Goal: Task Accomplishment & Management: Manage account settings

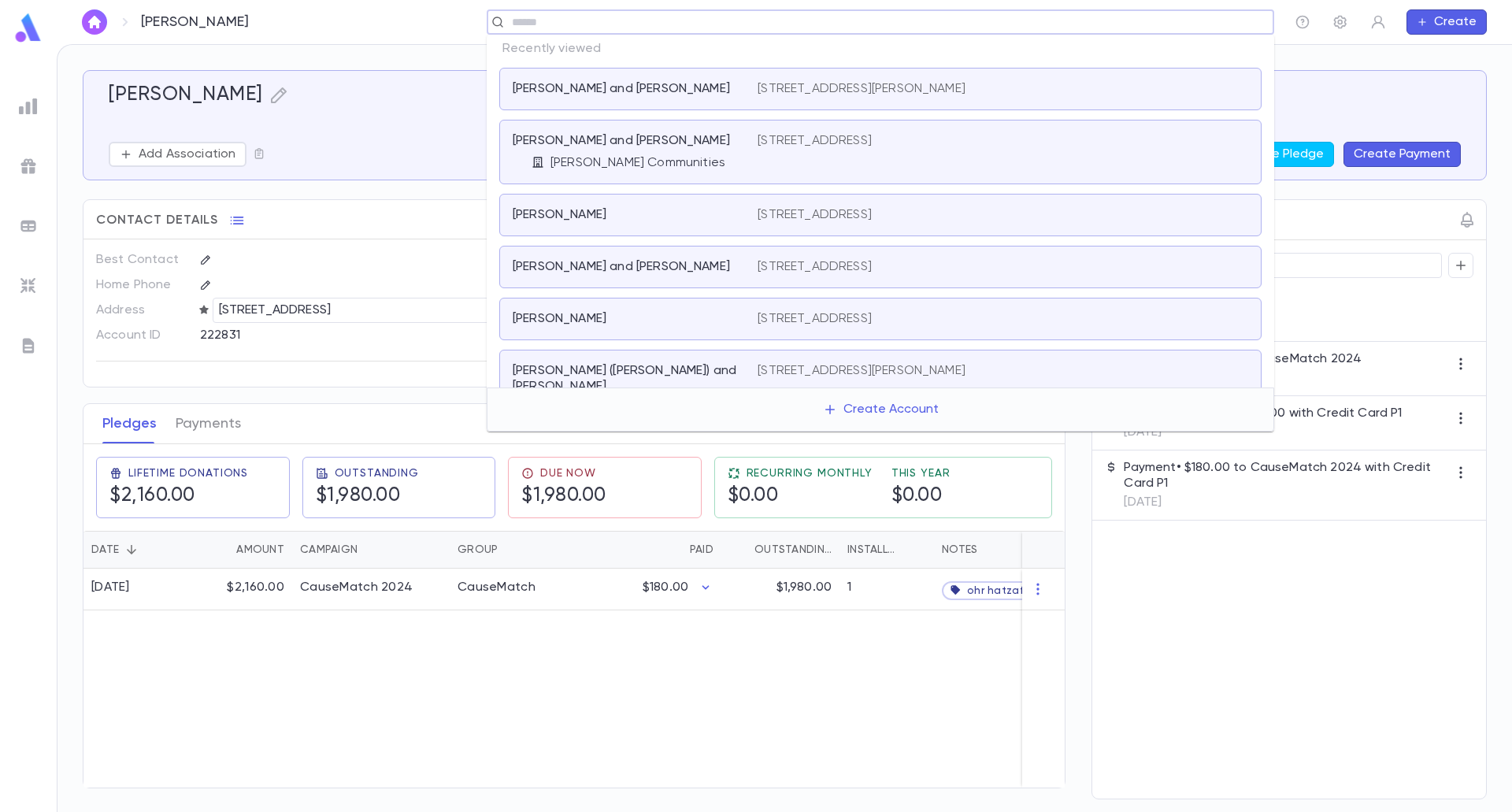
click at [1147, 21] on input "text" at bounding box center [875, 22] width 736 height 15
type input "*"
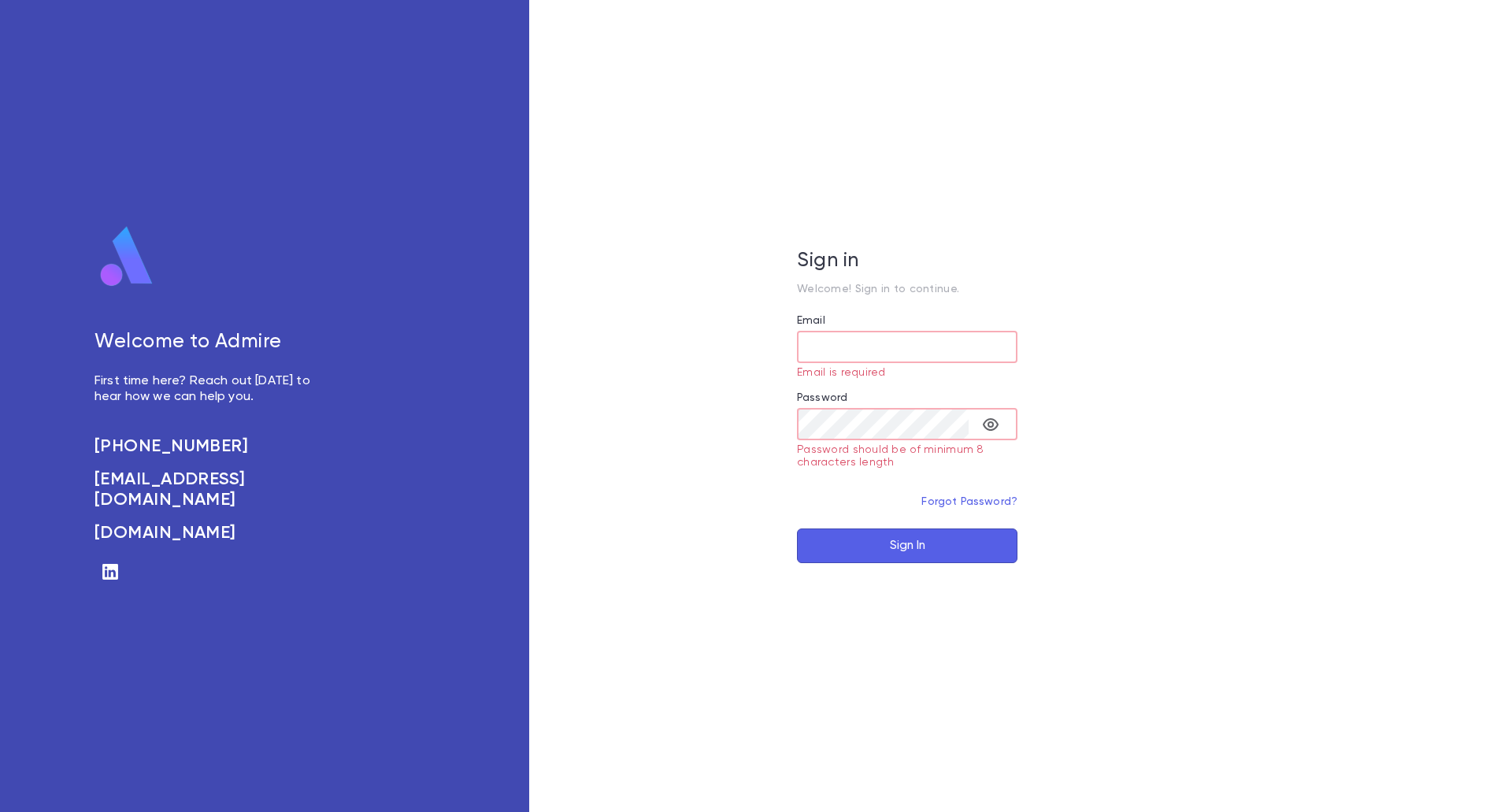
type input "**********"
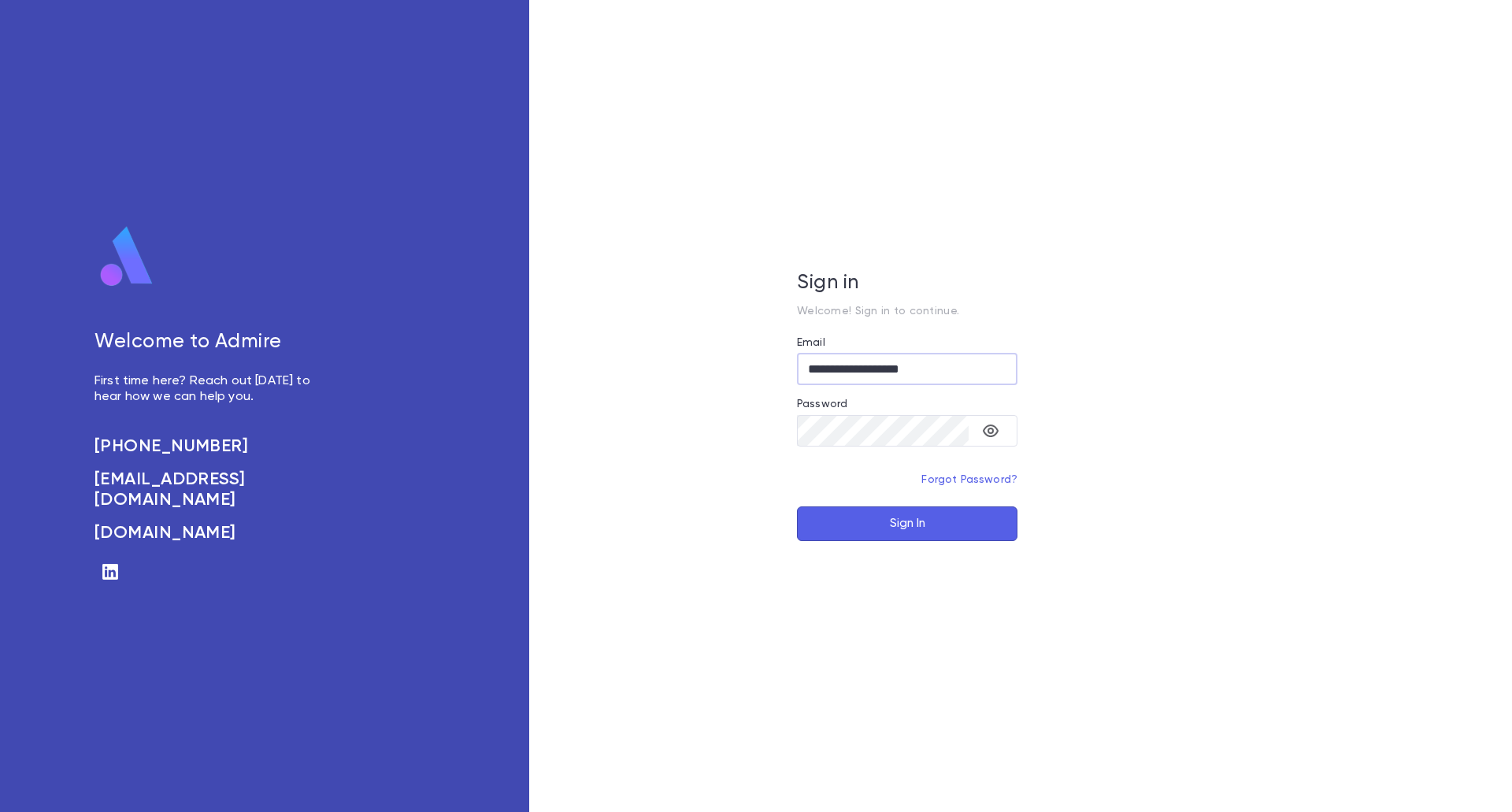
click at [943, 512] on button "Sign In" at bounding box center [907, 523] width 220 height 34
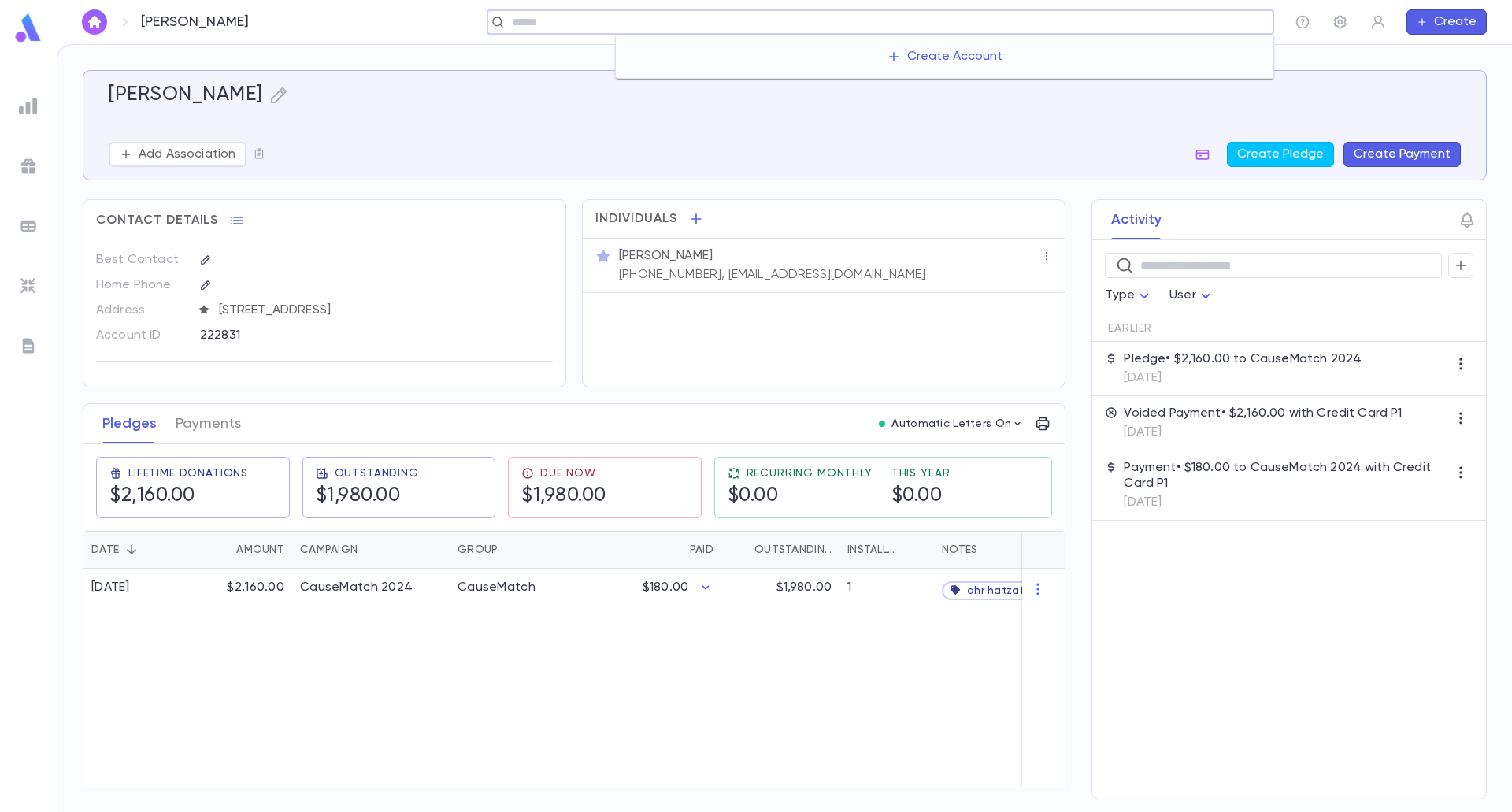
click at [1127, 29] on input "text" at bounding box center [887, 22] width 760 height 15
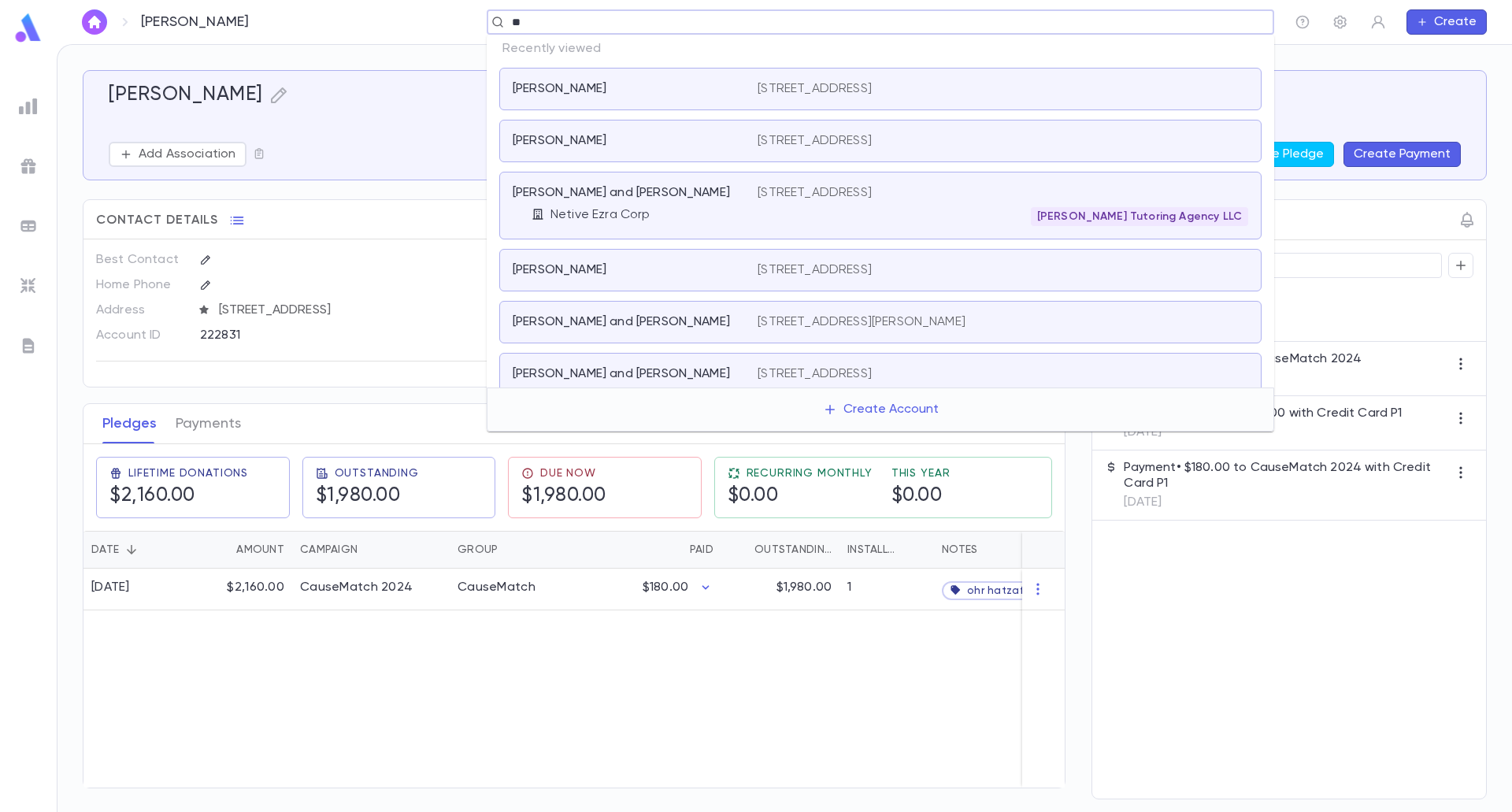
type input "***"
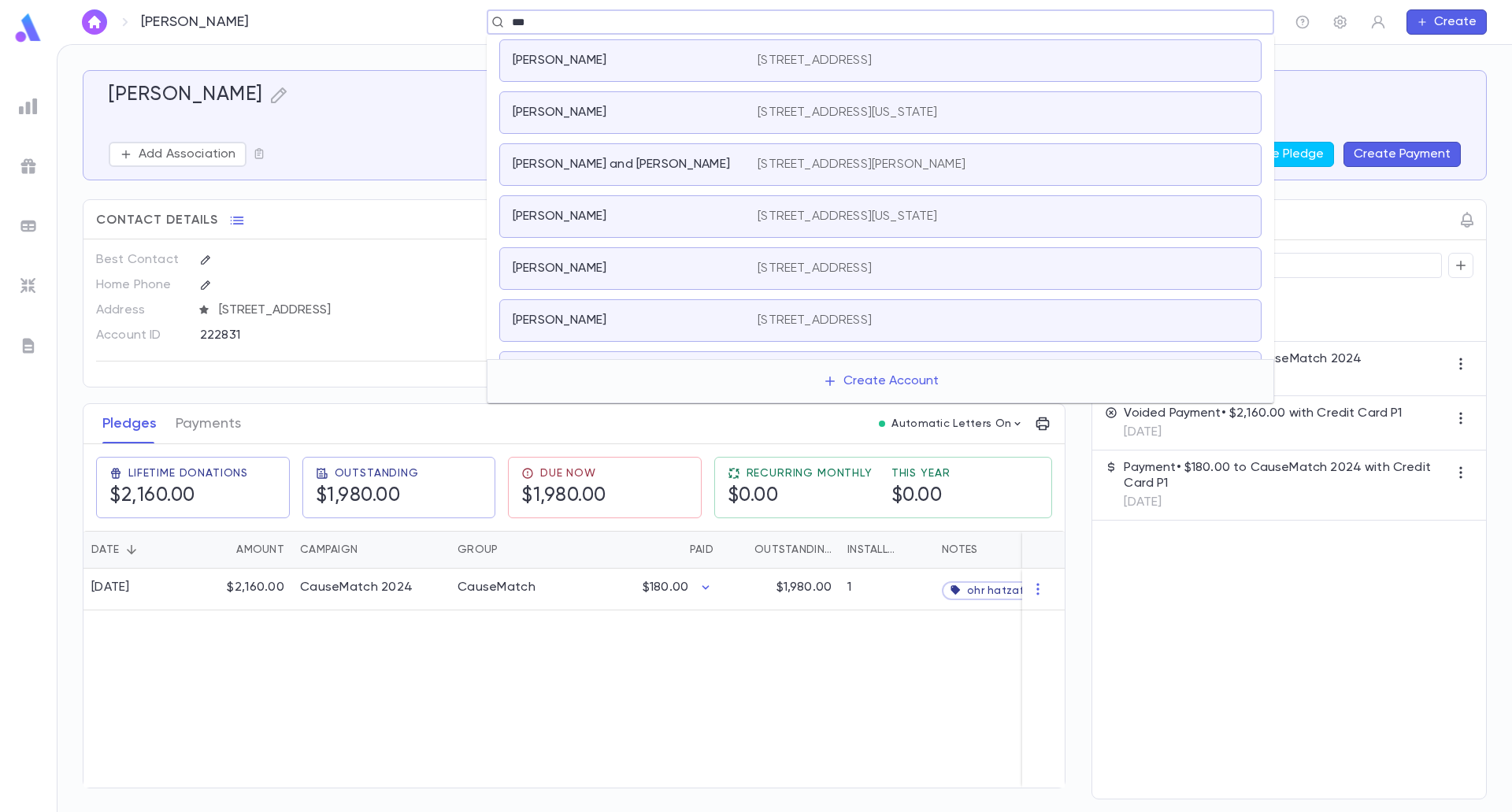
click at [996, 71] on div "[PERSON_NAME] [STREET_ADDRESS]" at bounding box center [880, 61] width 762 height 43
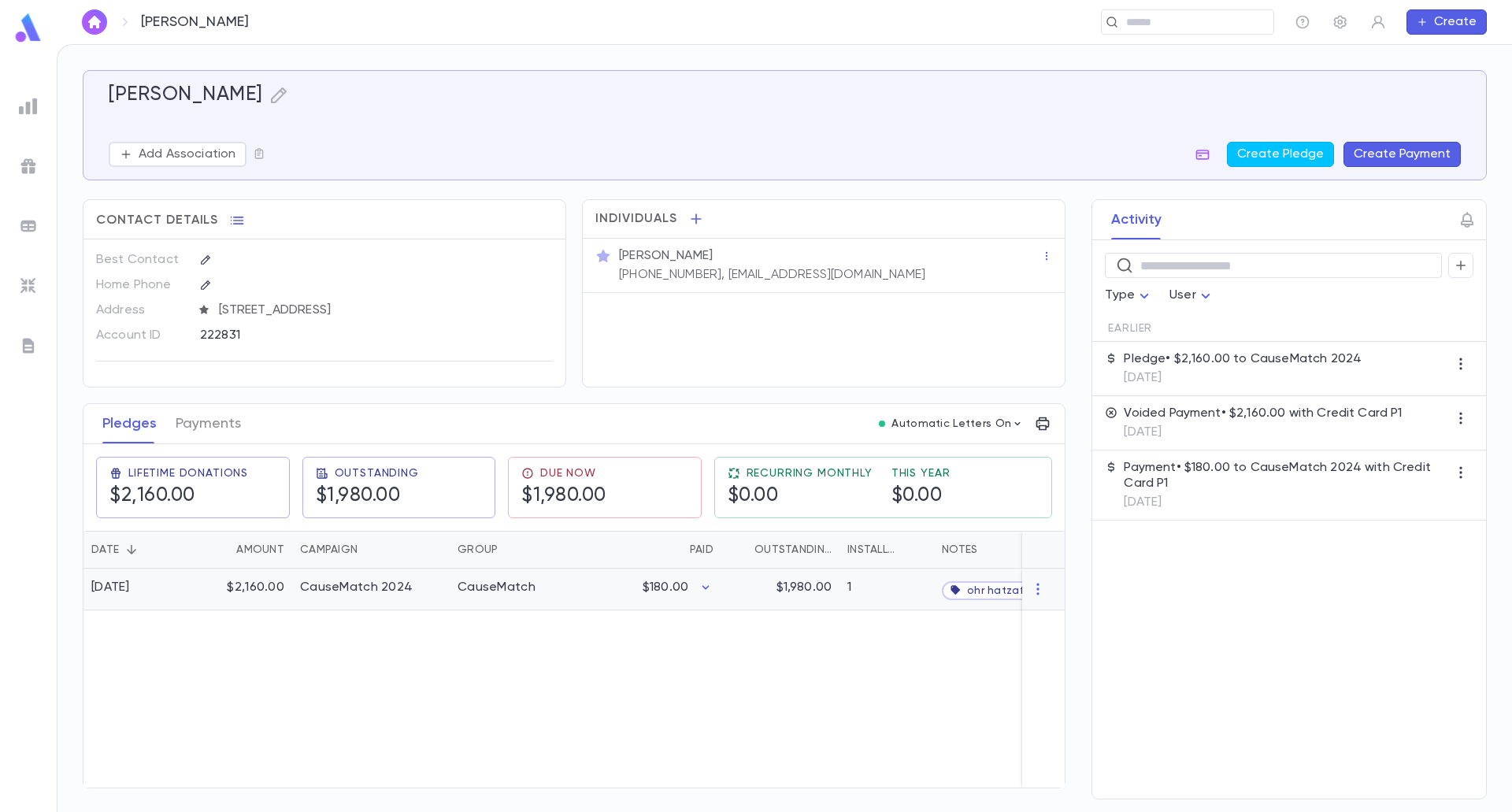
click at [418, 596] on div "CauseMatch 2024" at bounding box center [371, 589] width 157 height 42
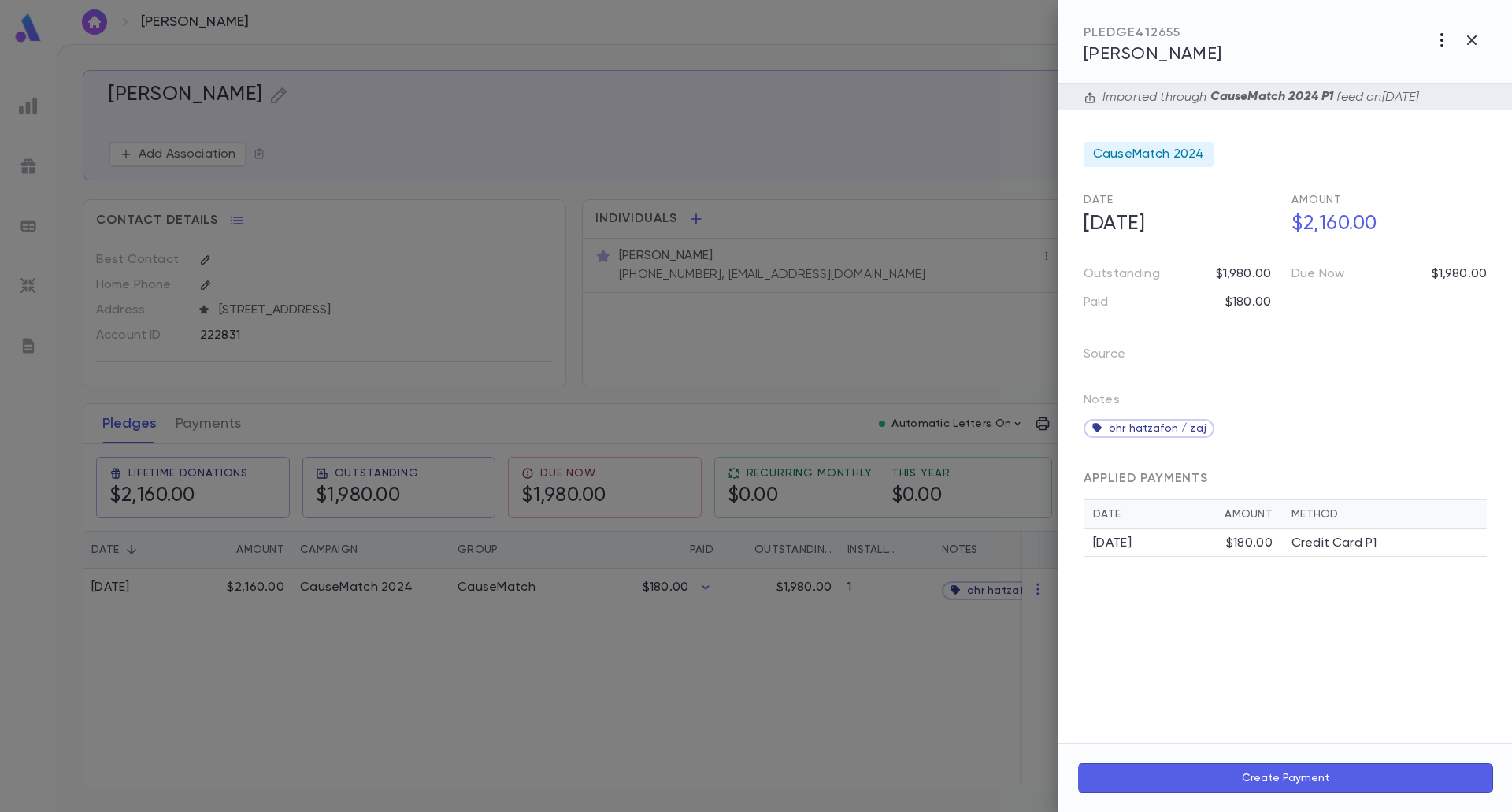
click at [1444, 44] on icon "button" at bounding box center [1442, 40] width 19 height 19
click at [1421, 97] on li "Send Invoice" at bounding box center [1407, 100] width 196 height 29
click at [1481, 102] on li "Email" at bounding box center [1473, 101] width 56 height 29
click at [1469, 41] on icon "button" at bounding box center [1472, 40] width 19 height 19
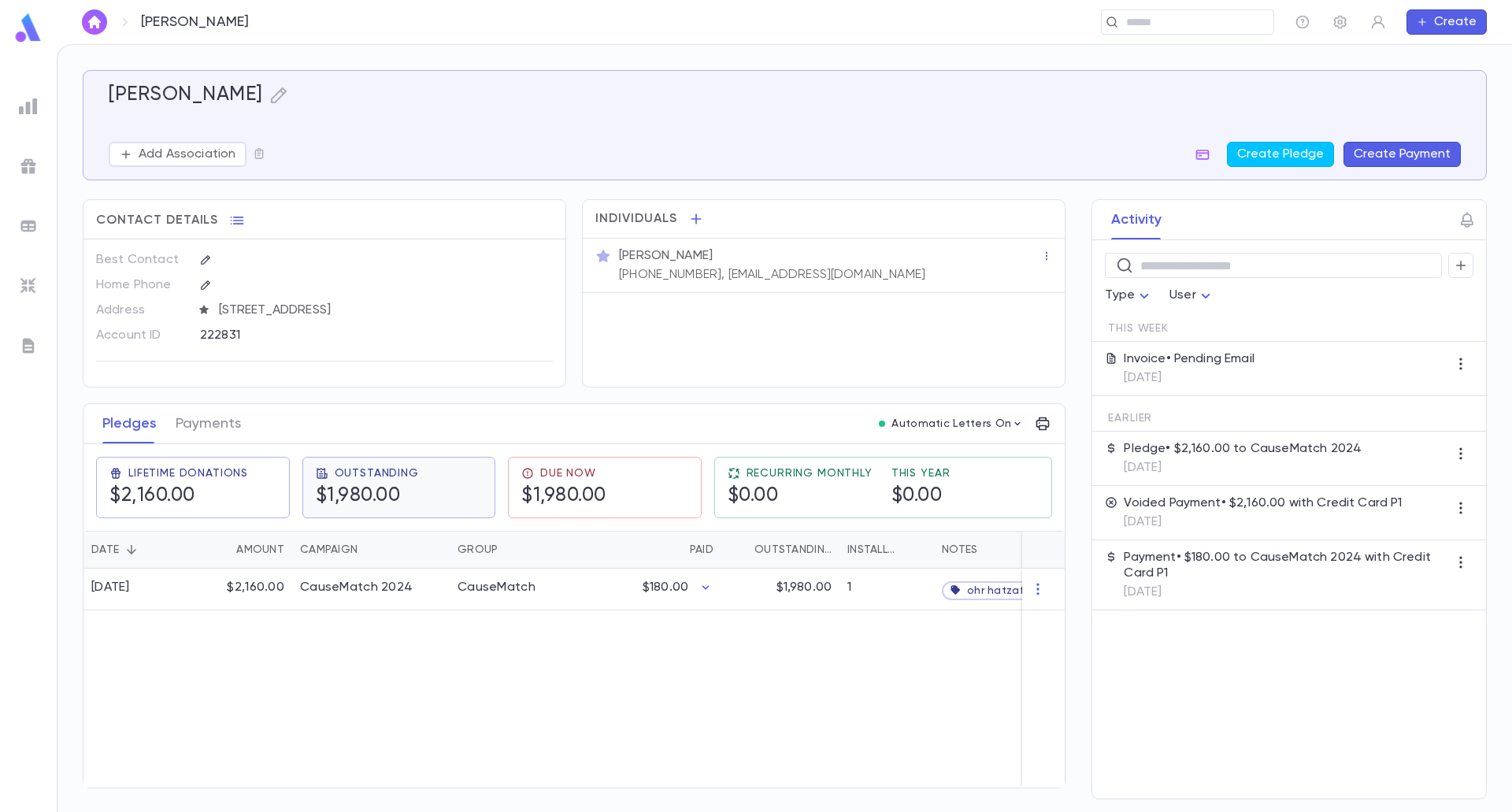
drag, startPoint x: 598, startPoint y: 746, endPoint x: 435, endPoint y: 522, distance: 277.0
click at [598, 745] on div "[DATE] $2,160.00 CauseMatch 2024 CauseMatch $180.00 $1,980.00 1 ohr hatzafon / …" at bounding box center [628, 678] width 1090 height 219
click at [93, 19] on img "button" at bounding box center [94, 22] width 19 height 13
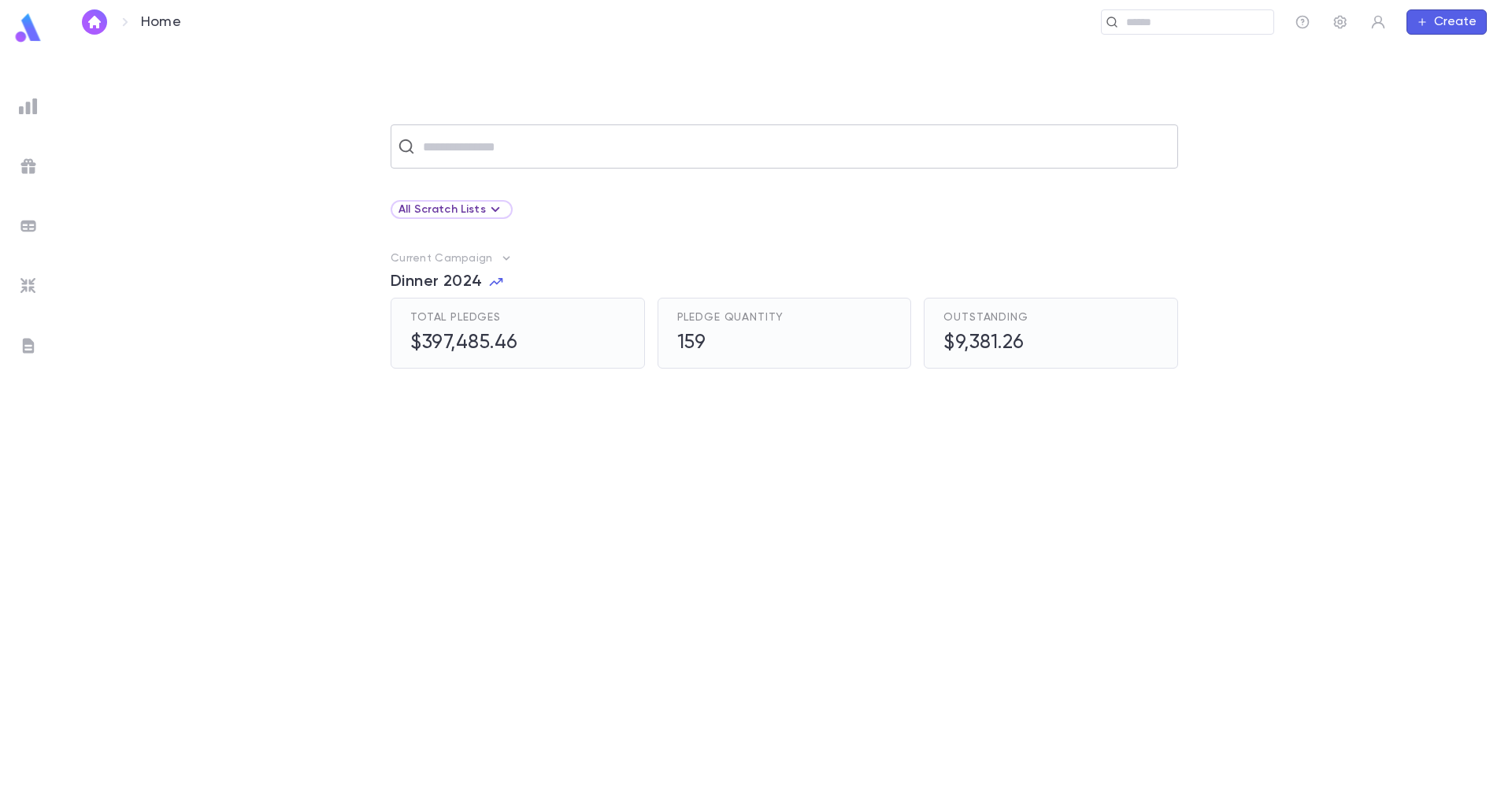
click at [562, 151] on input "text" at bounding box center [794, 146] width 753 height 30
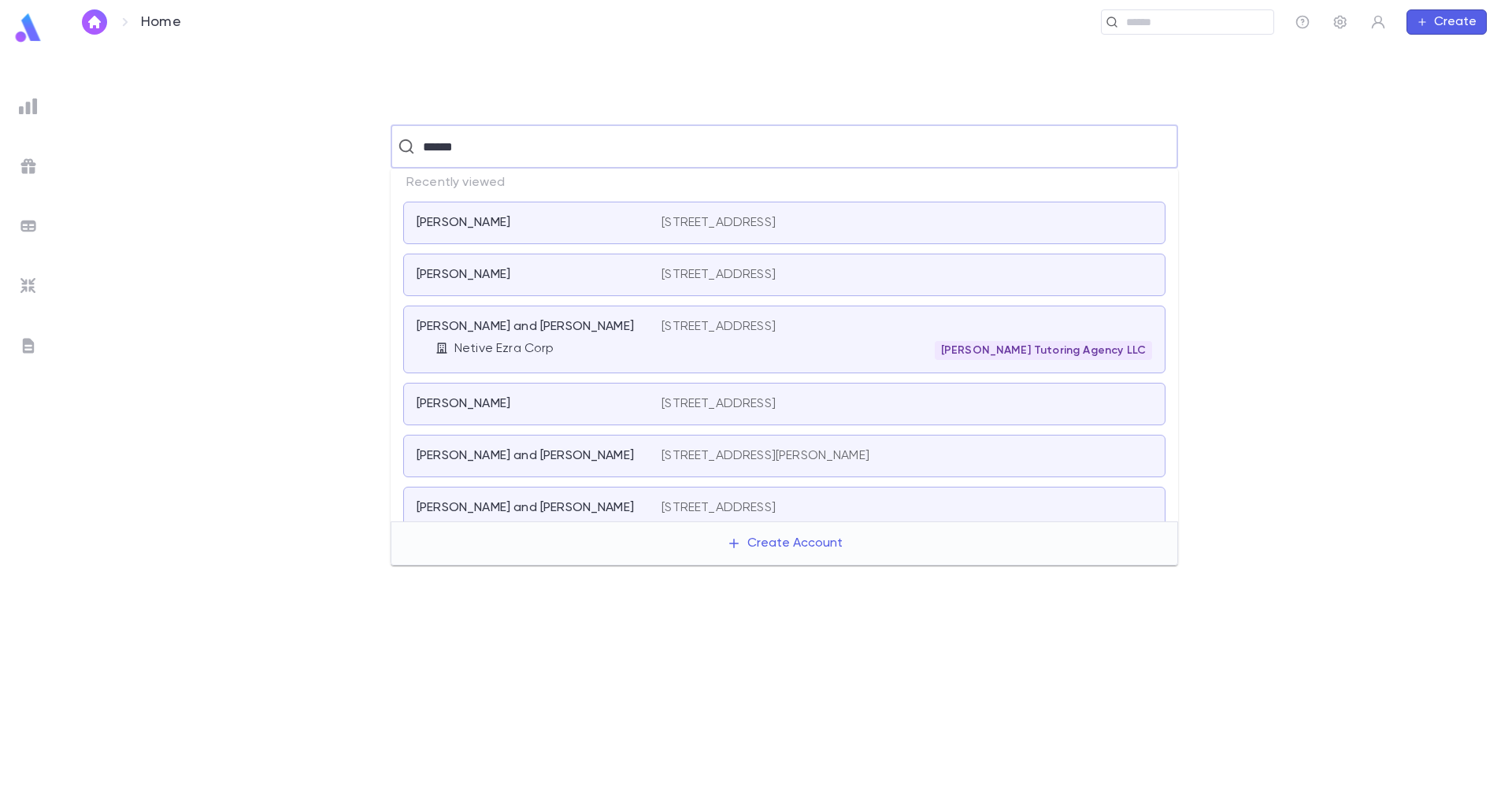
type input "*******"
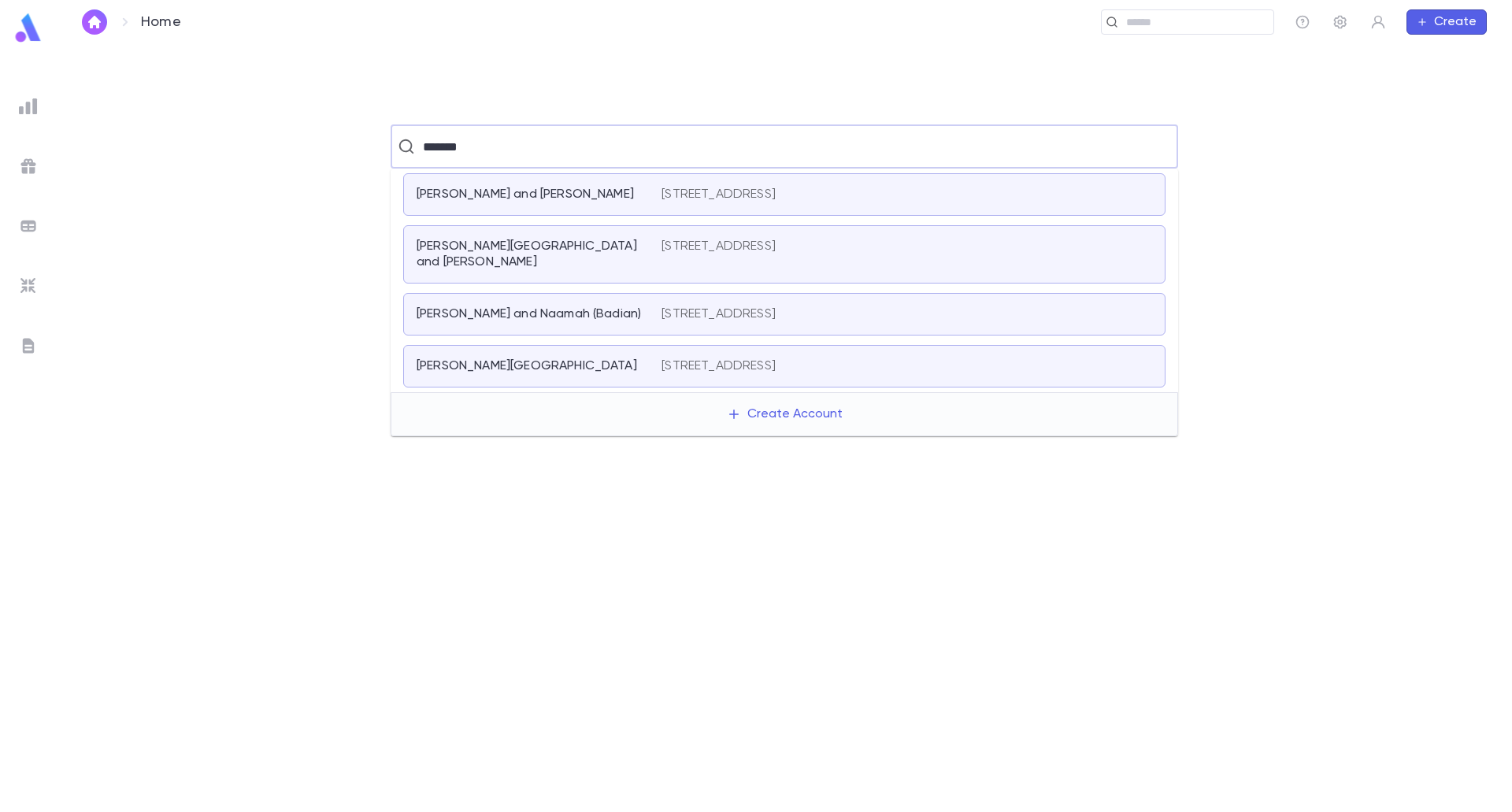
click at [475, 317] on p "[PERSON_NAME] and Naamah (Badian)" at bounding box center [529, 314] width 224 height 16
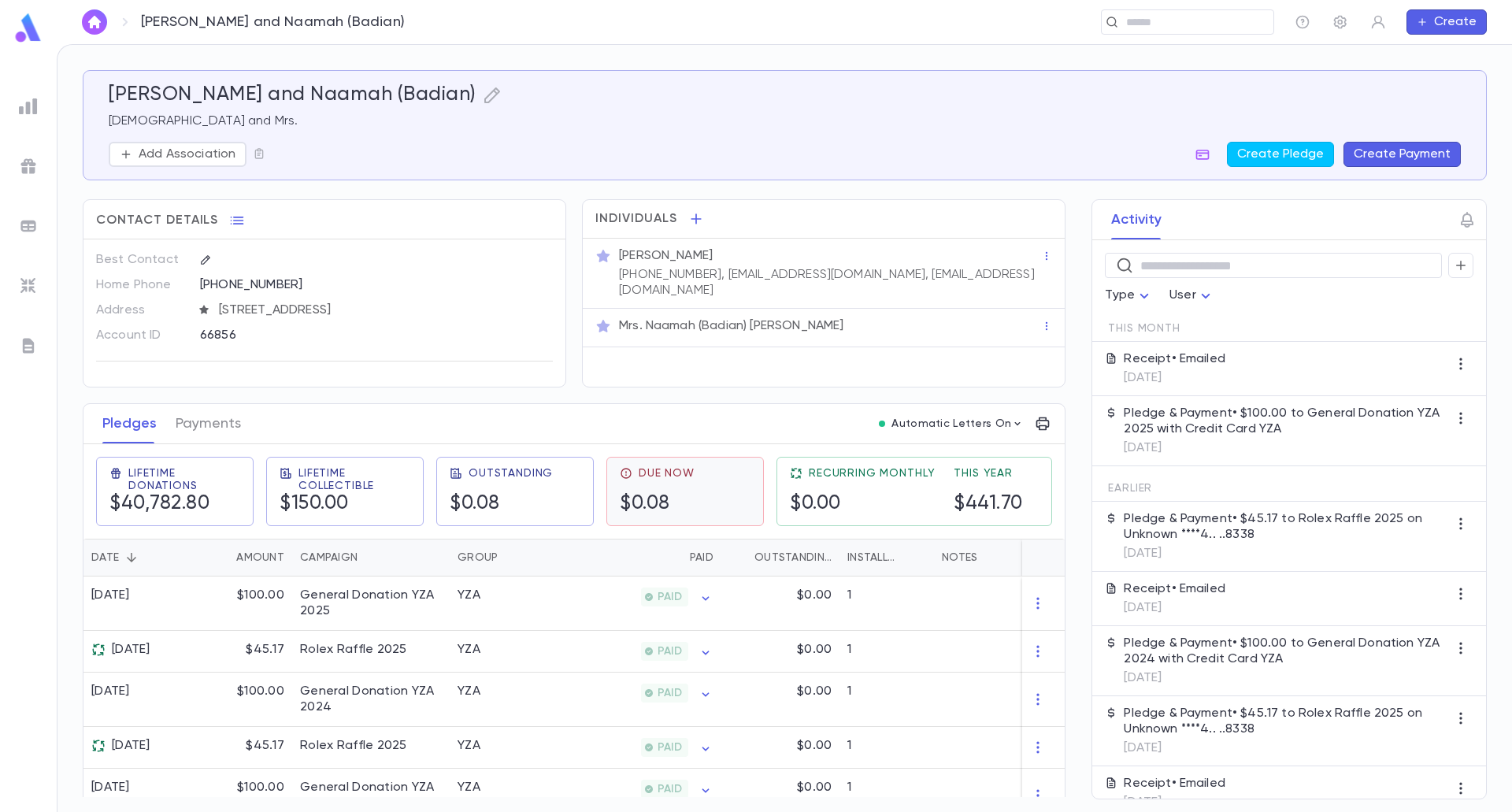
click at [671, 508] on div "$0.08" at bounding box center [656, 505] width 75 height 24
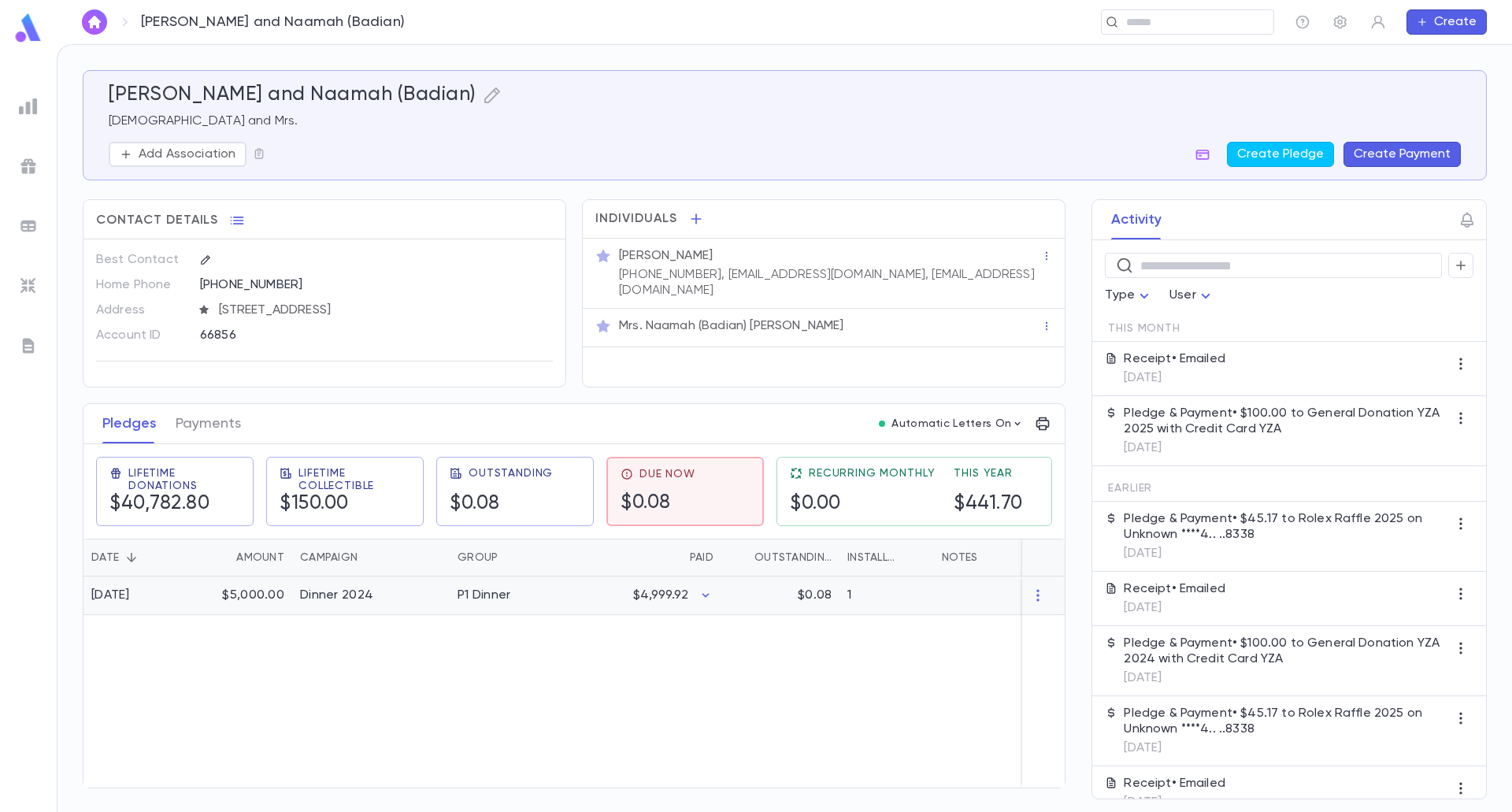
click at [646, 586] on div "$4,999.92" at bounding box center [644, 596] width 154 height 39
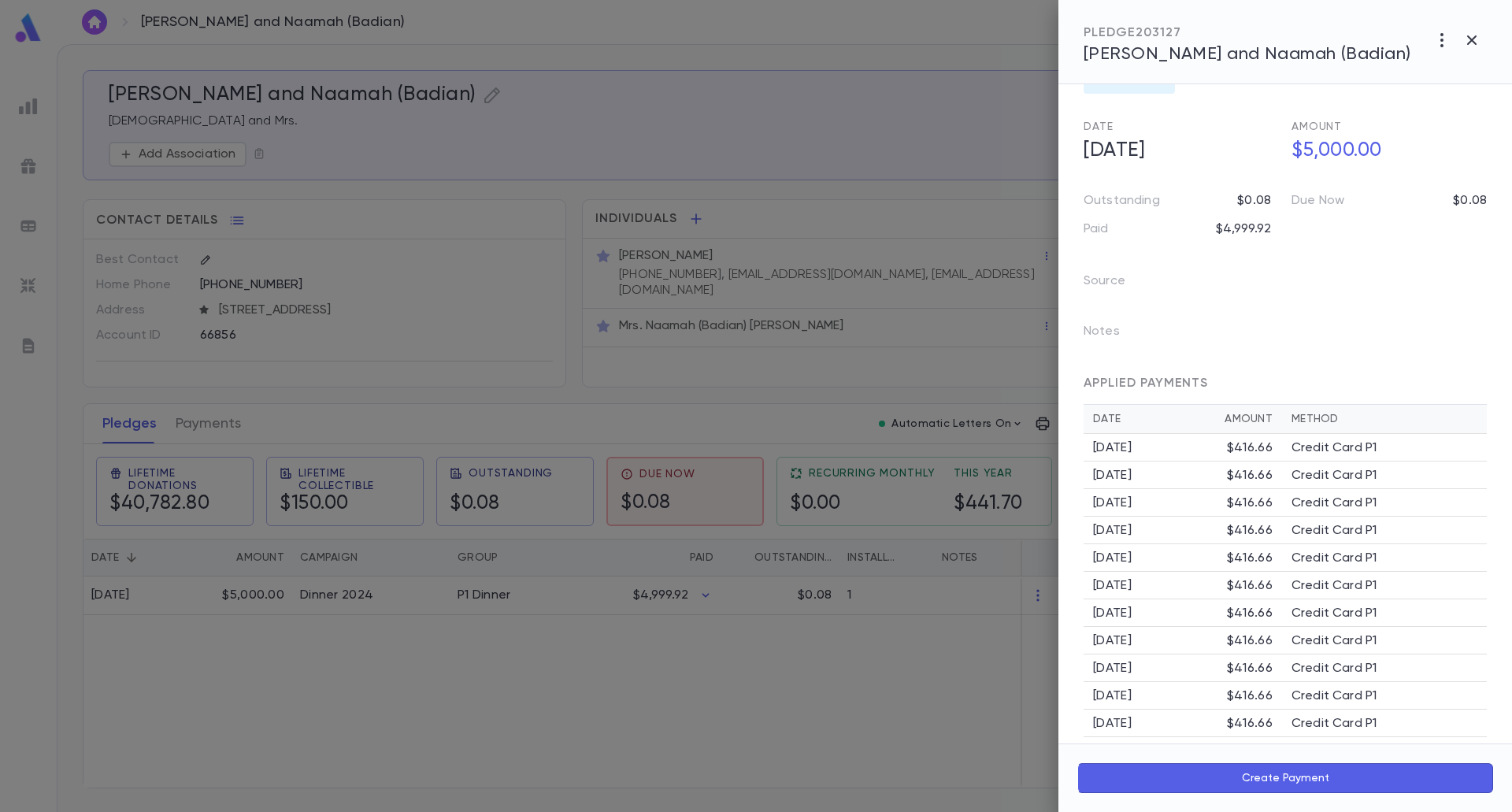
scroll to position [94, 0]
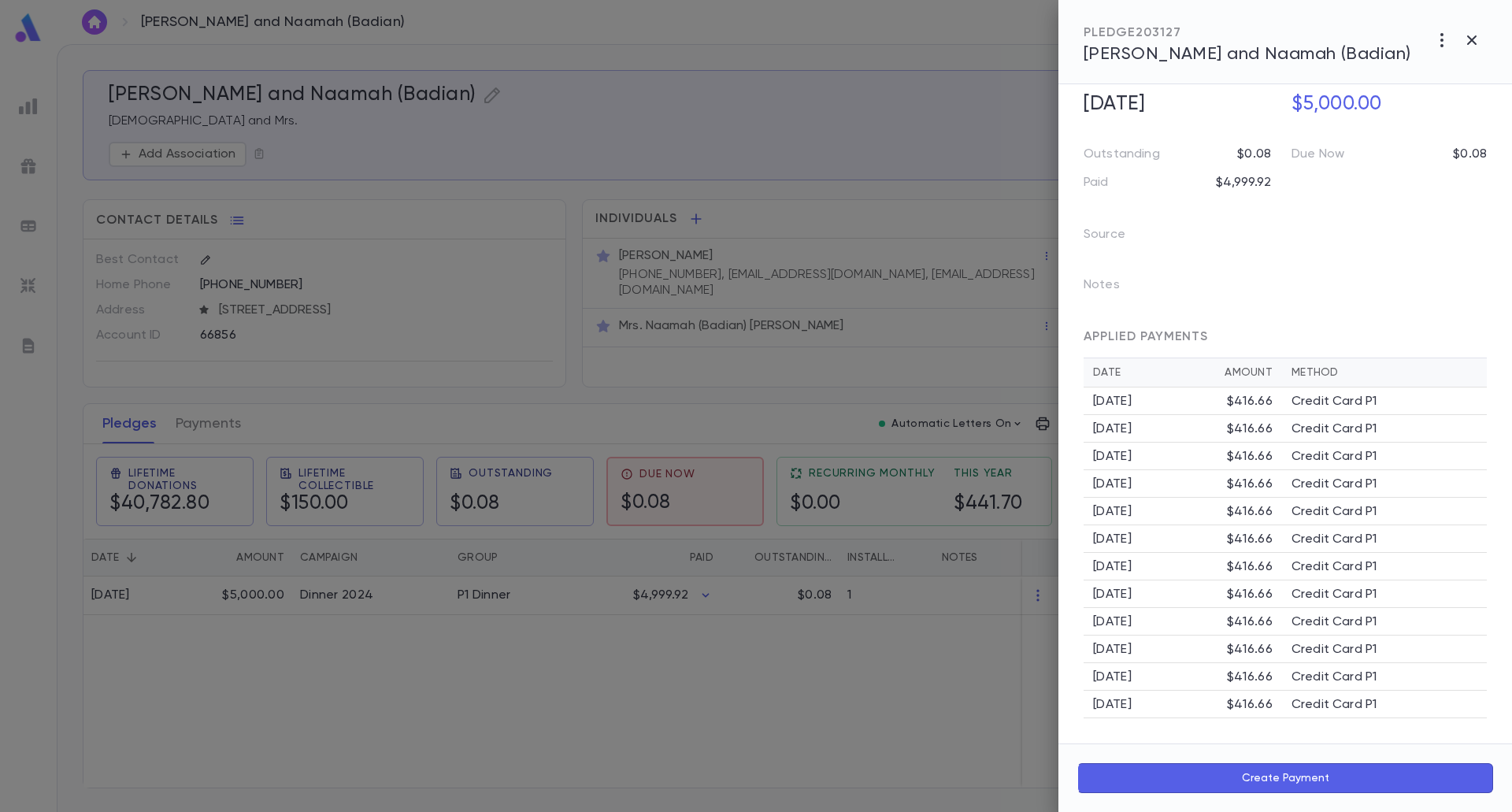
click at [942, 98] on div at bounding box center [756, 406] width 1512 height 812
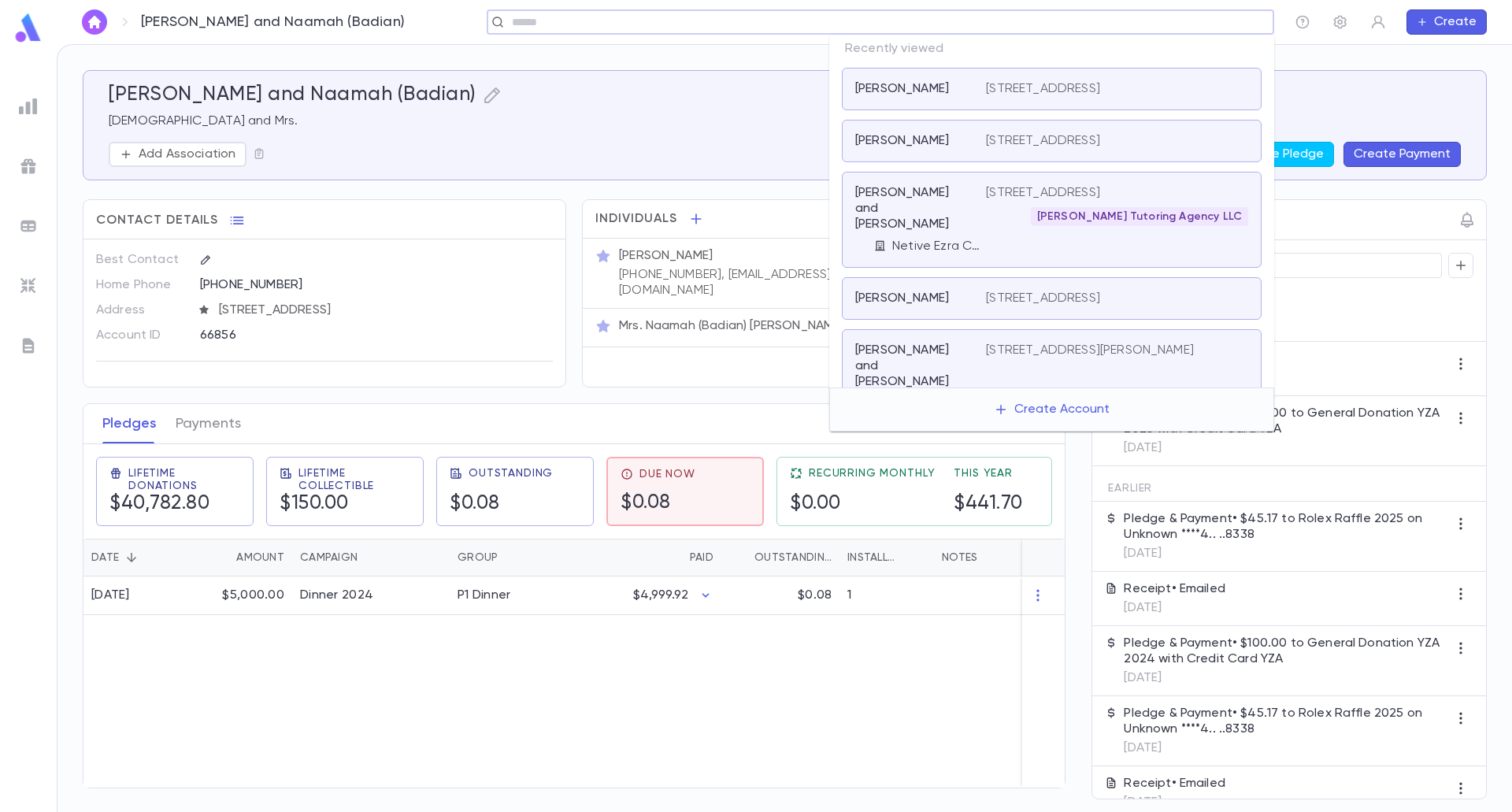
click at [1184, 29] on input "text" at bounding box center [875, 22] width 736 height 15
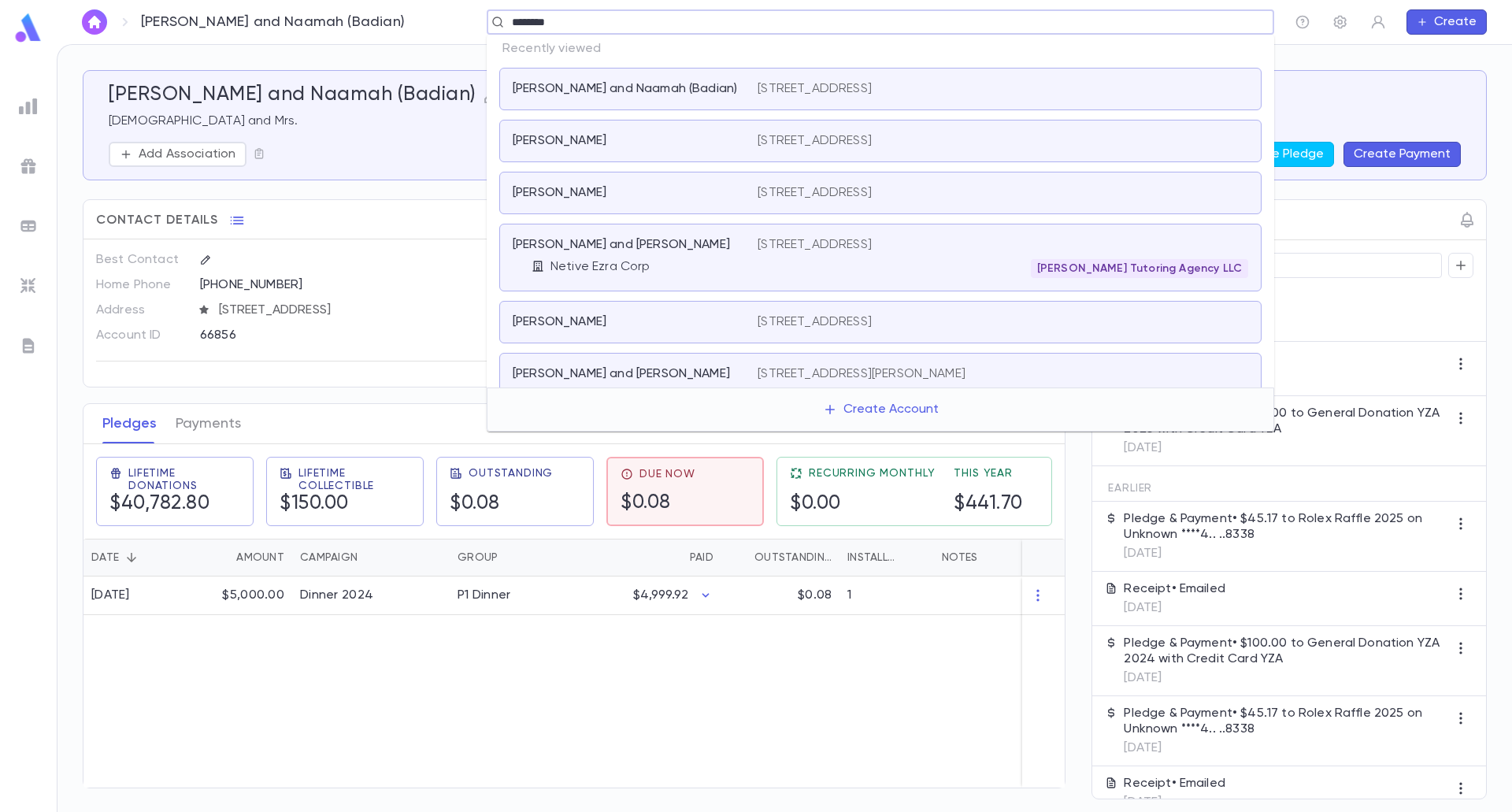
type input "*********"
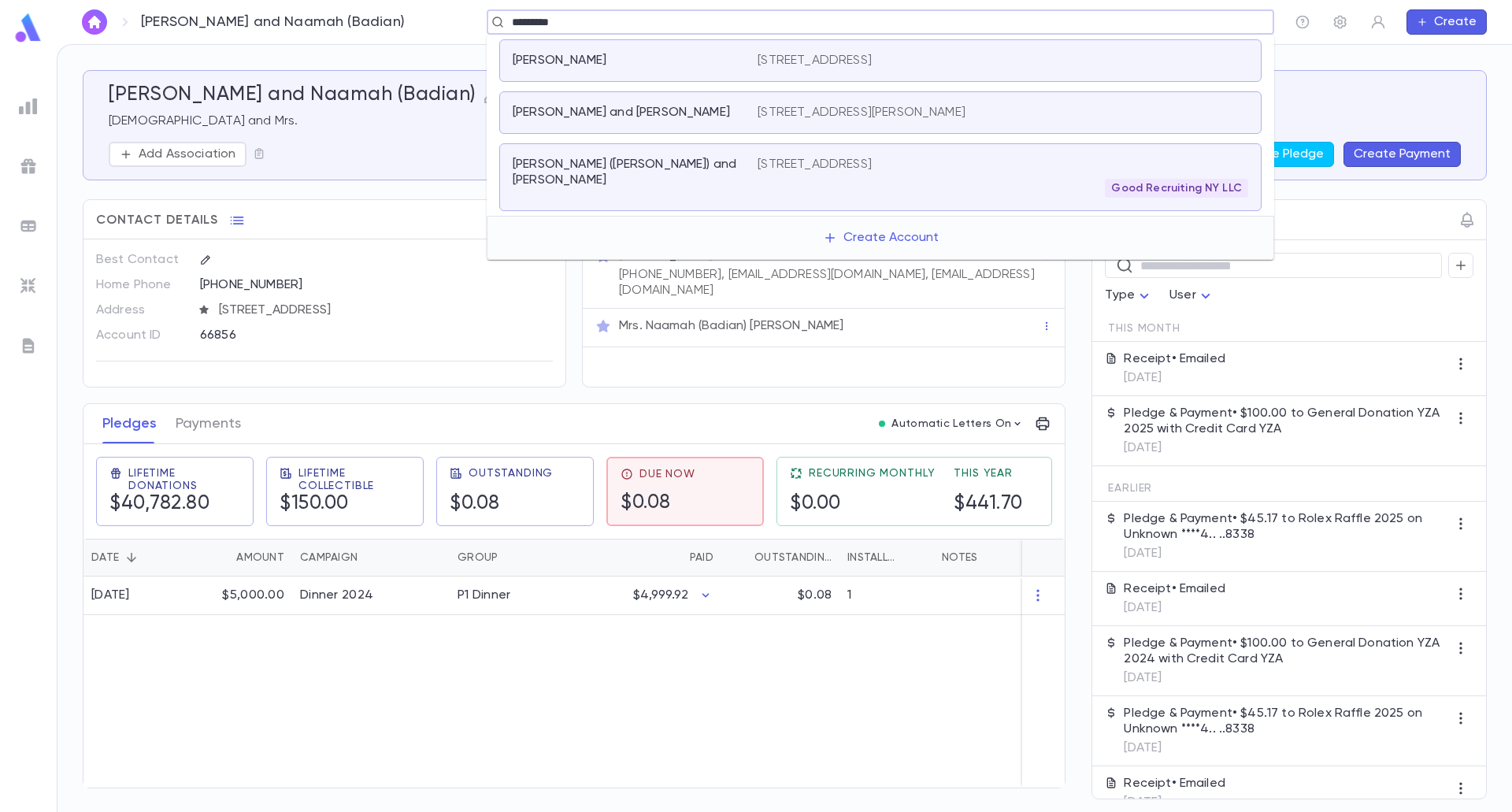
click at [821, 187] on div "Good Recruiting NY LLC" at bounding box center [1003, 188] width 491 height 19
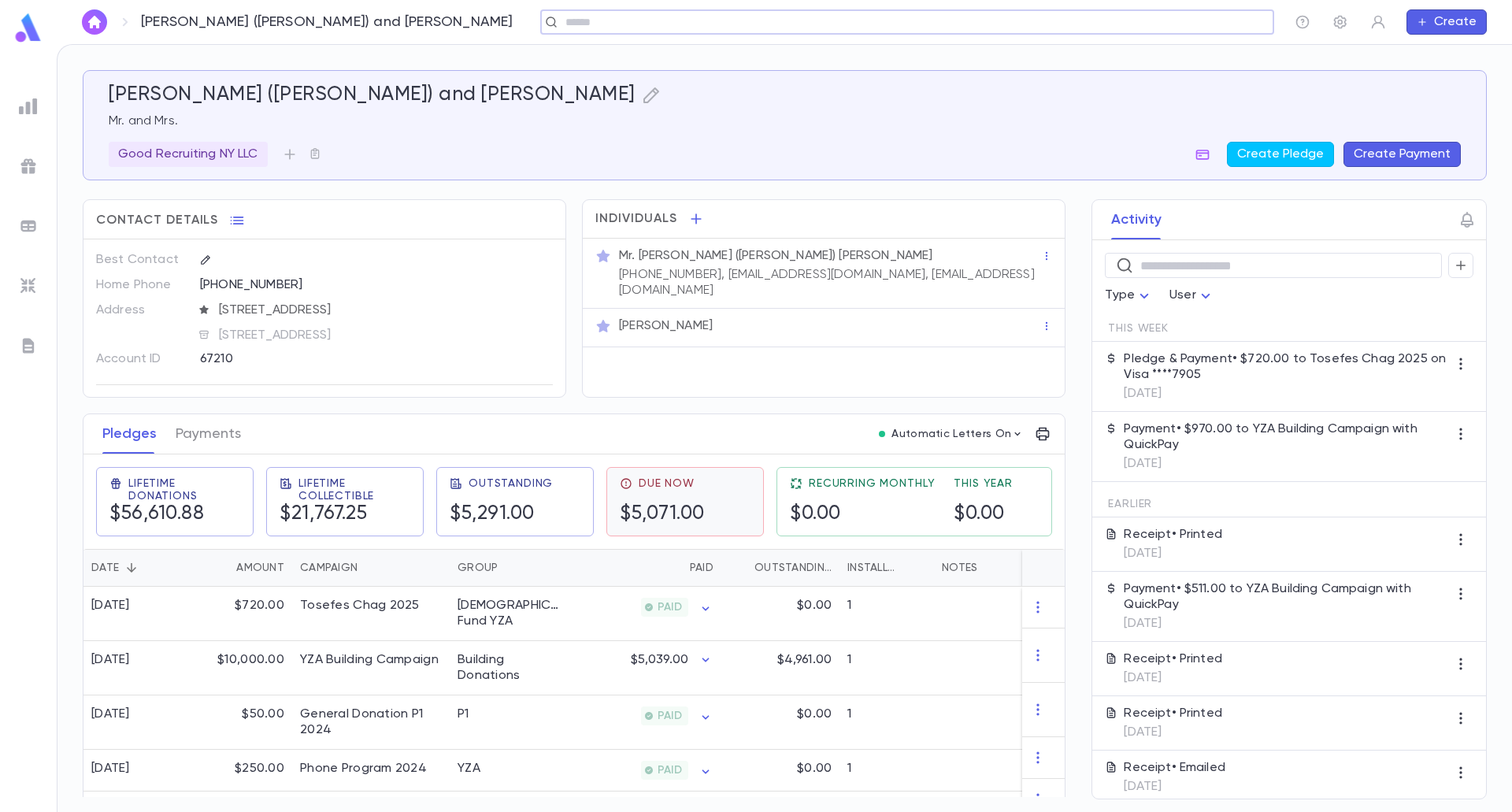
click at [626, 523] on h5 "$5,071.00" at bounding box center [662, 515] width 85 height 24
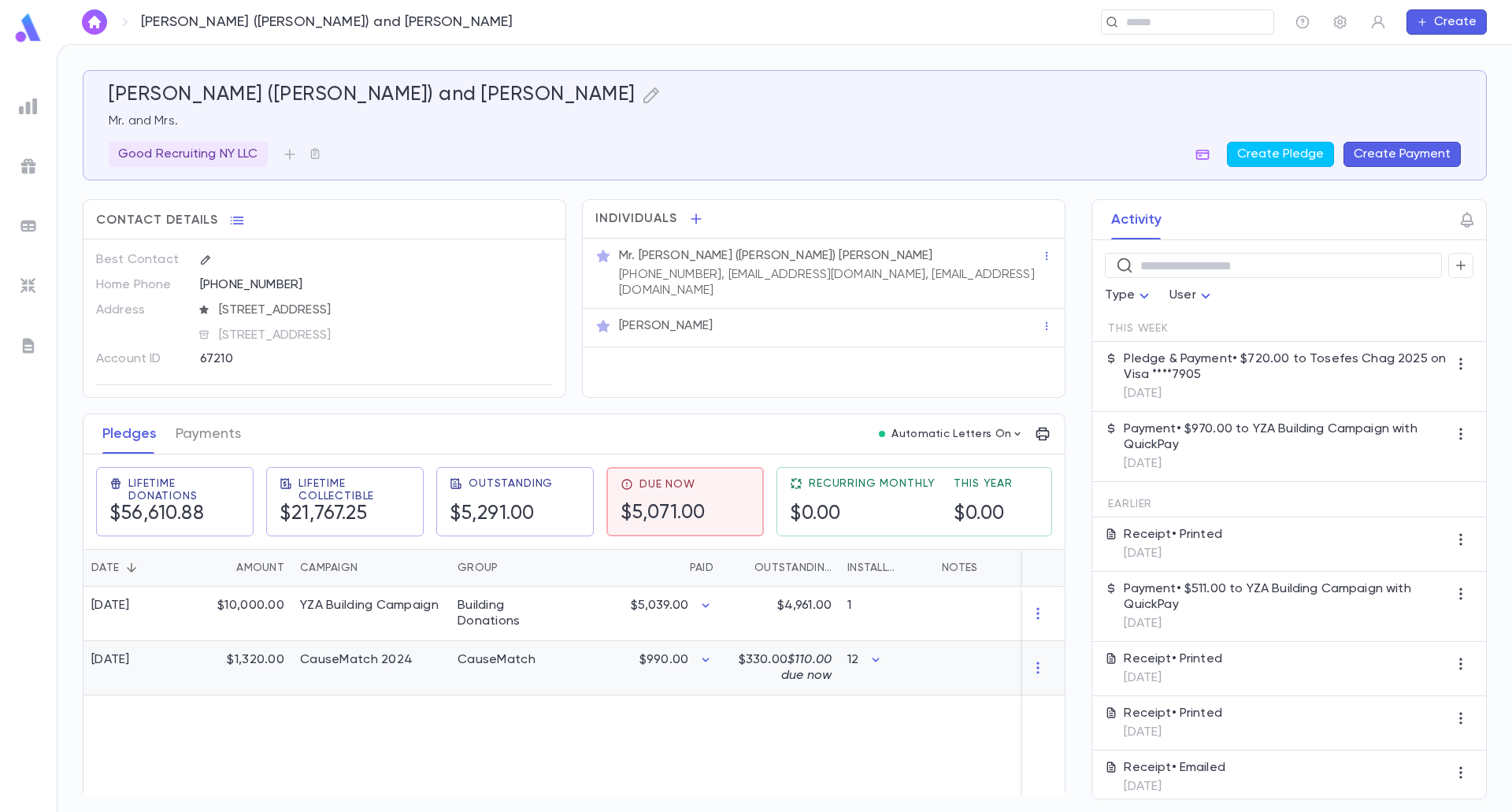
click at [635, 668] on div "$990.00" at bounding box center [644, 668] width 154 height 55
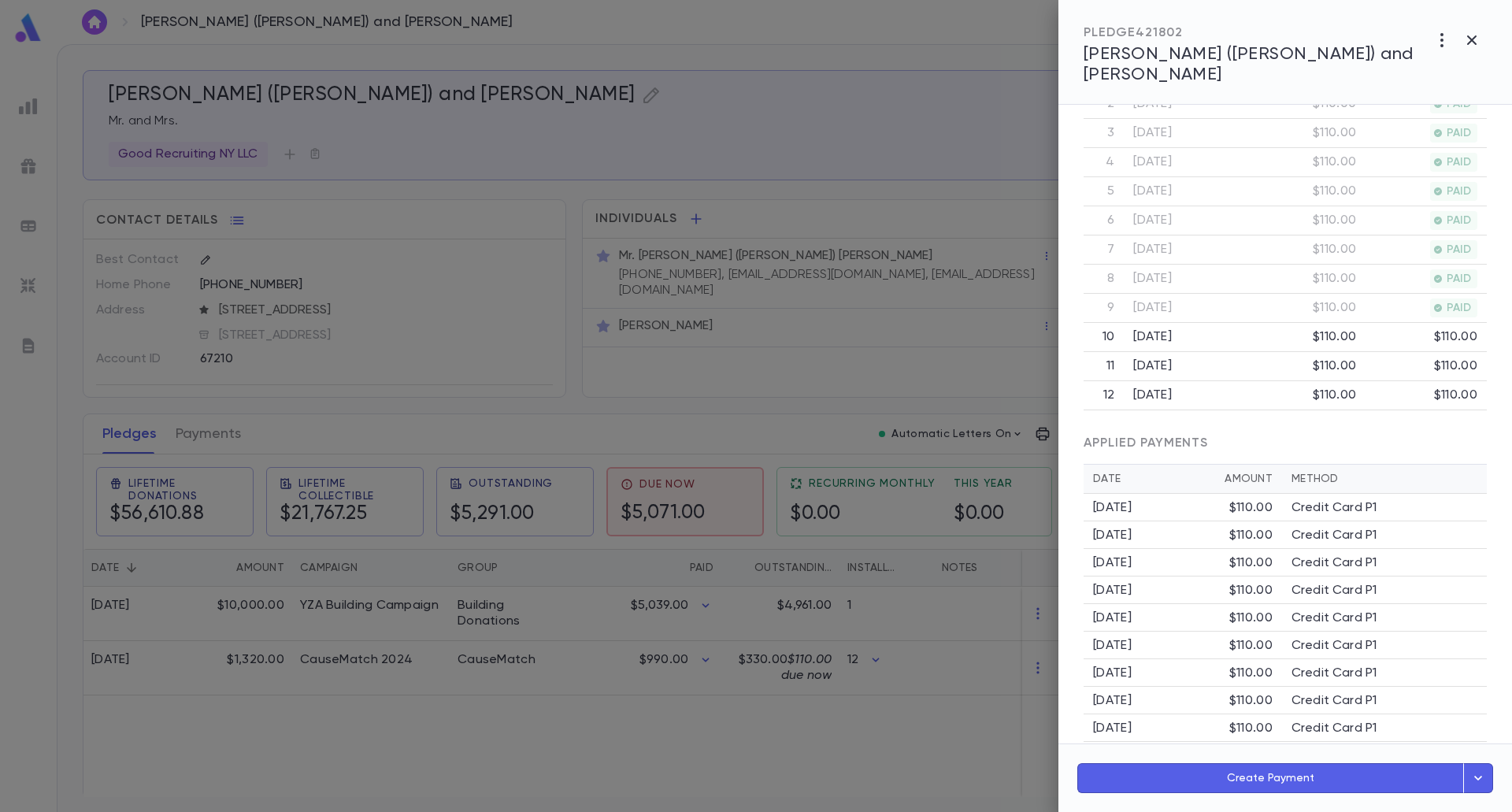
scroll to position [499, 0]
click at [894, 185] on div at bounding box center [756, 406] width 1512 height 812
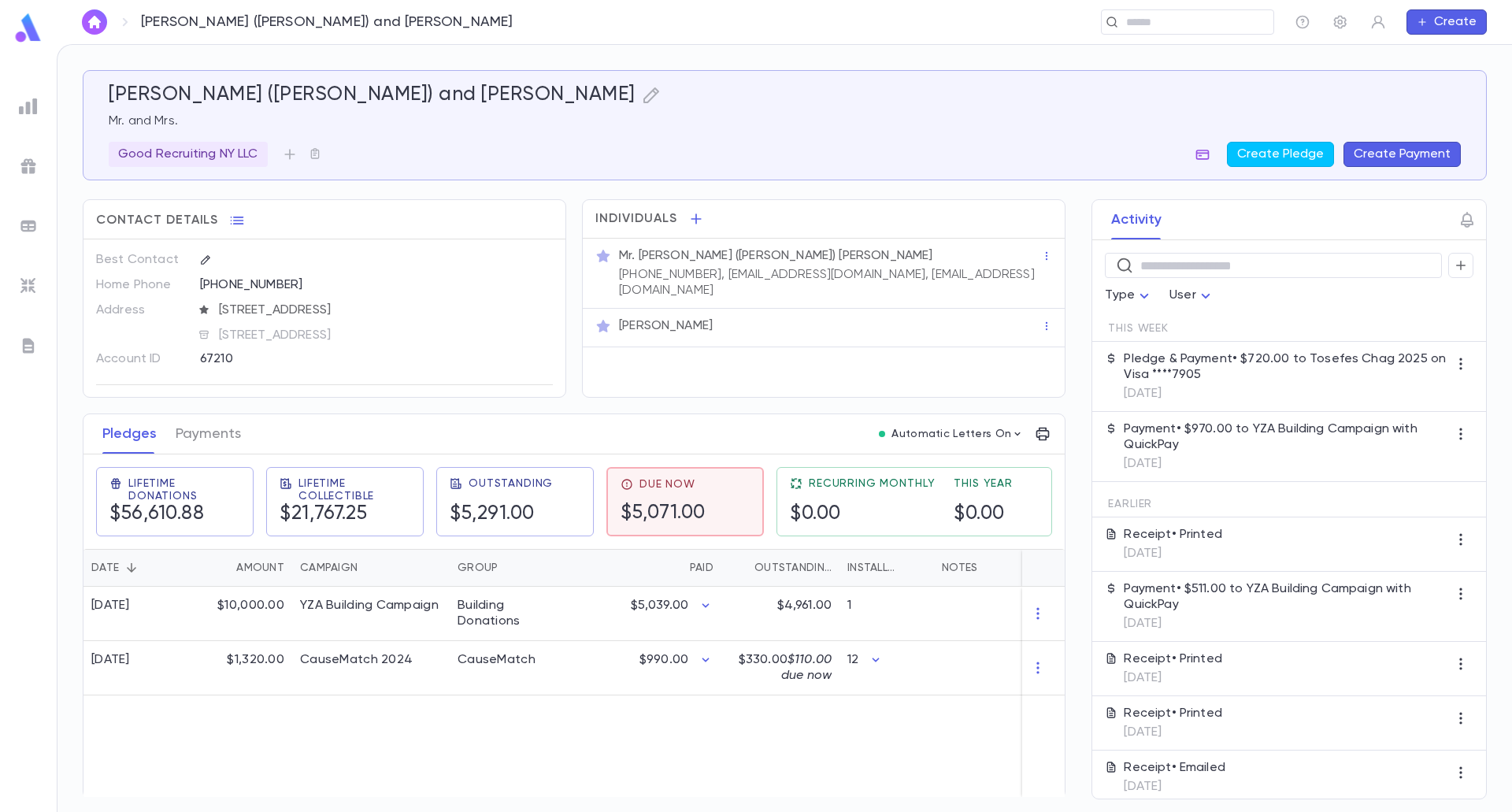
click at [1207, 156] on icon "button" at bounding box center [1203, 154] width 16 height 16
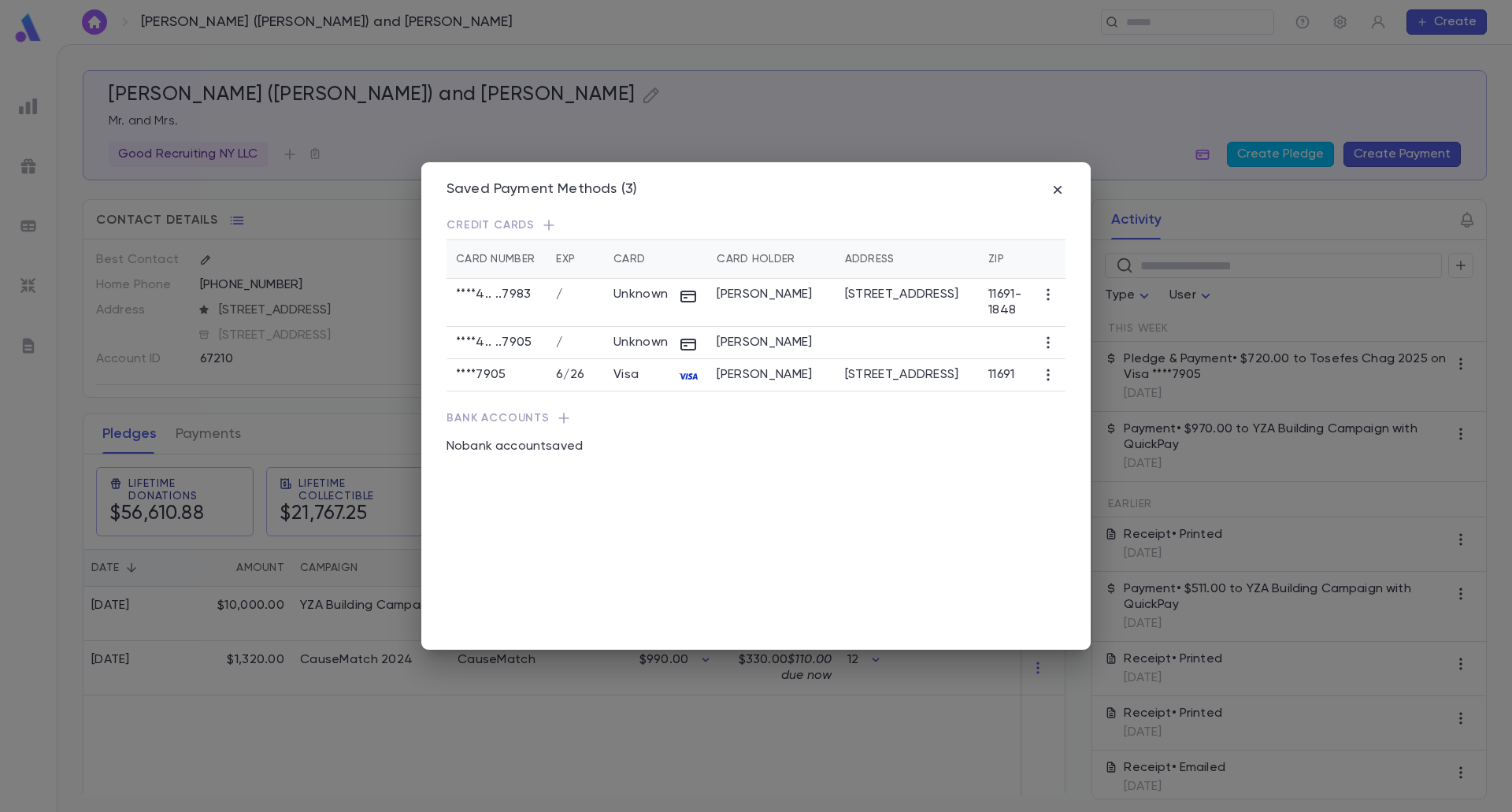
click at [256, 369] on div "Saved Payment Methods (3) Credit Cards Card Number Exp Card Card Holder Address…" at bounding box center [756, 406] width 1512 height 812
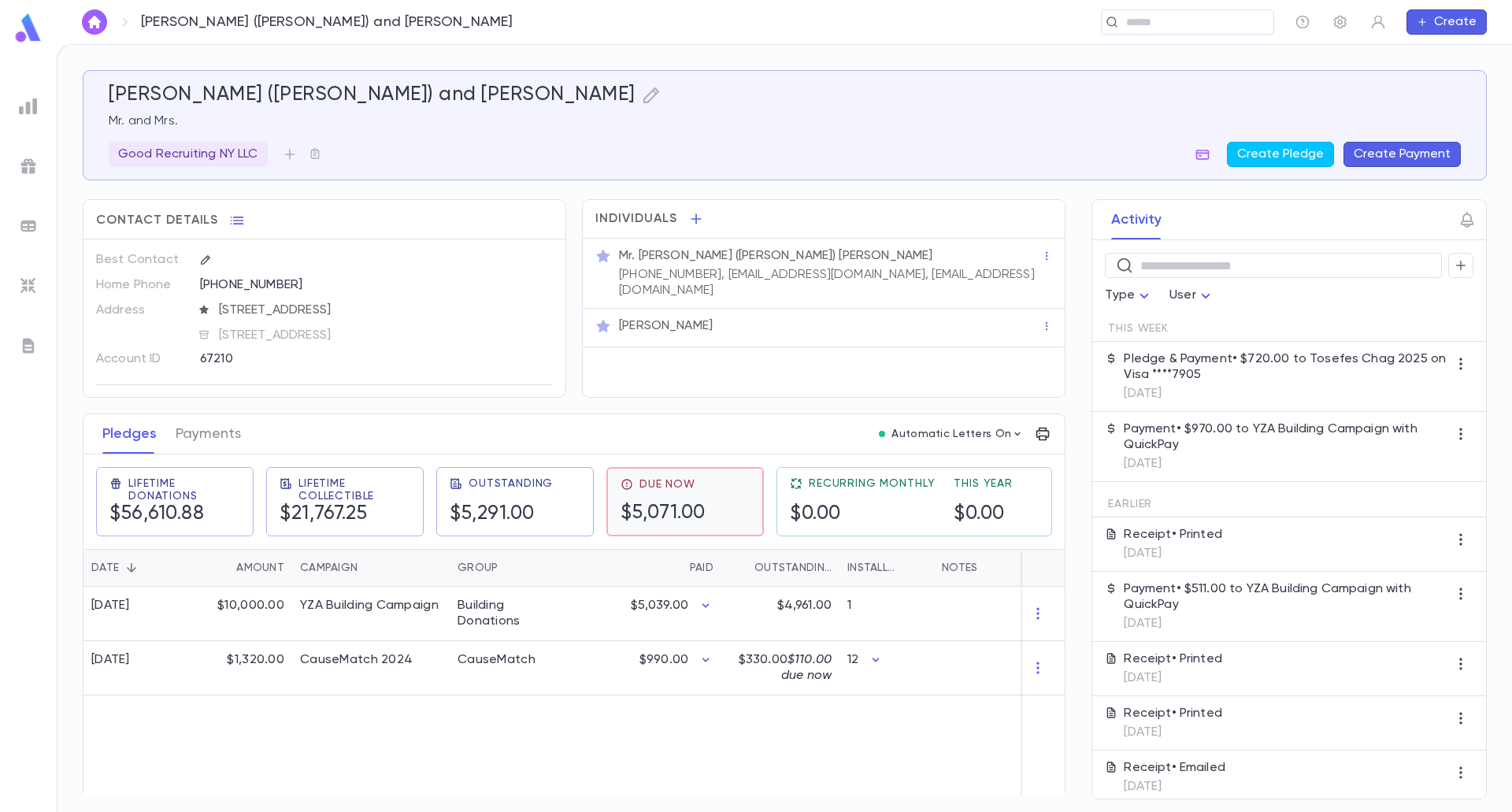
click at [703, 511] on h5 "$5,071.00" at bounding box center [663, 514] width 85 height 24
